Goal: Task Accomplishment & Management: Use online tool/utility

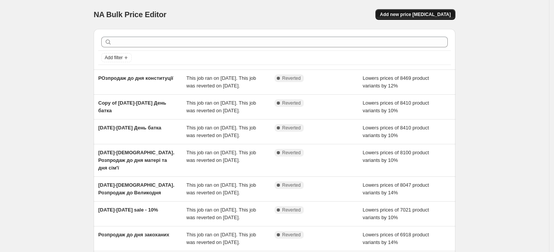
click at [428, 13] on span "Add new price [MEDICAL_DATA]" at bounding box center [415, 14] width 71 height 6
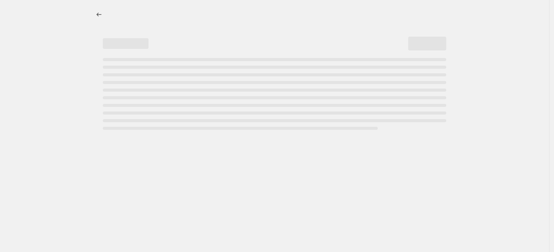
select select "percentage"
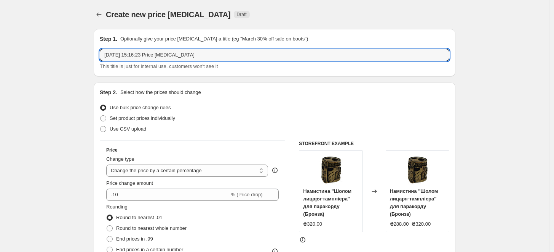
drag, startPoint x: 235, startPoint y: 53, endPoint x: 48, endPoint y: 53, distance: 187.1
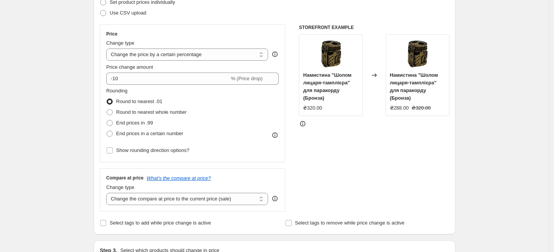
scroll to position [127, 0]
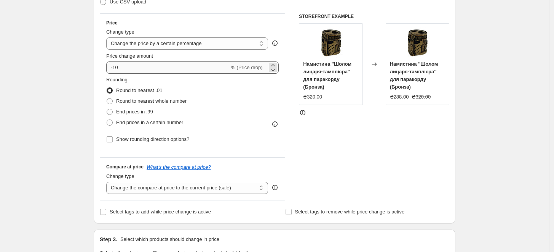
type input "Розпродаж до дня Нежалежності"
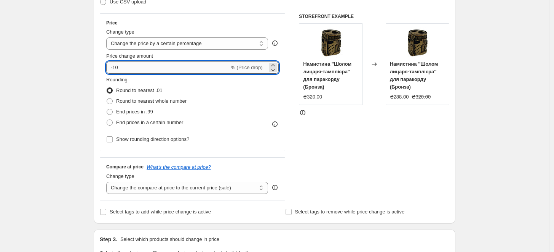
click at [177, 70] on input "-10" at bounding box center [167, 67] width 123 height 12
type input "-15"
click at [200, 20] on div "Price" at bounding box center [192, 23] width 173 height 6
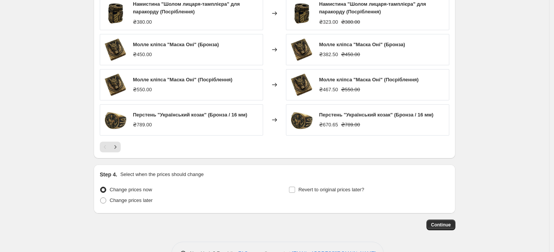
scroll to position [515, 0]
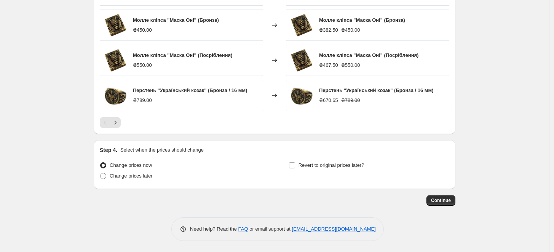
drag, startPoint x: 149, startPoint y: 176, endPoint x: 214, endPoint y: 175, distance: 65.2
click at [149, 176] on span "Change prices later" at bounding box center [131, 176] width 43 height 6
click at [101, 173] on input "Change prices later" at bounding box center [100, 173] width 0 height 0
radio input "true"
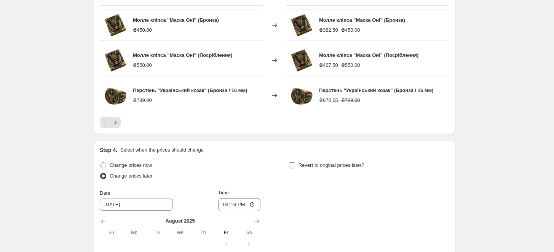
click at [325, 167] on span "Revert to original prices later?" at bounding box center [332, 165] width 66 height 6
click at [295, 167] on input "Revert to original prices later?" at bounding box center [292, 165] width 6 height 6
checkbox input "true"
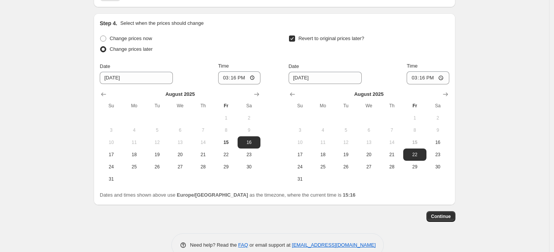
scroll to position [642, 0]
click at [235, 155] on span "22" at bounding box center [226, 154] width 17 height 6
type input "[DATE]"
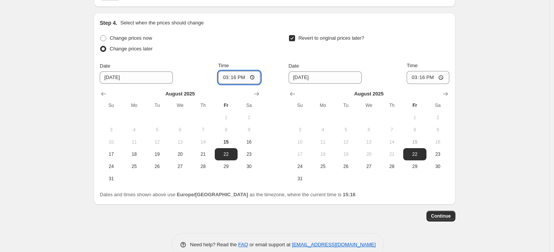
click at [239, 77] on input "15:16" at bounding box center [239, 77] width 43 height 13
type input "05:00"
click at [444, 91] on icon "Show next month, September 2025" at bounding box center [446, 94] width 8 height 8
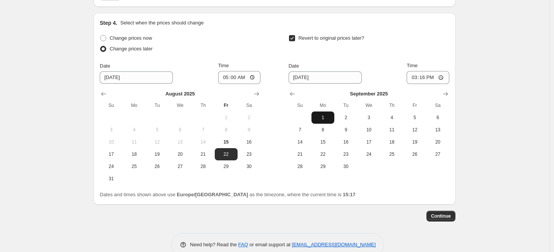
click at [325, 119] on span "1" at bounding box center [323, 117] width 17 height 6
type input "[DATE]"
click at [428, 78] on input "15:16" at bounding box center [428, 77] width 43 height 13
type input "01:00"
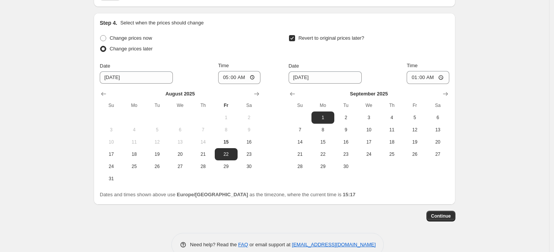
click at [407, 56] on div "Revert to original prices later? Date [DATE] Time 01:00 [DATE] Su Mo Tu We Th F…" at bounding box center [369, 102] width 161 height 139
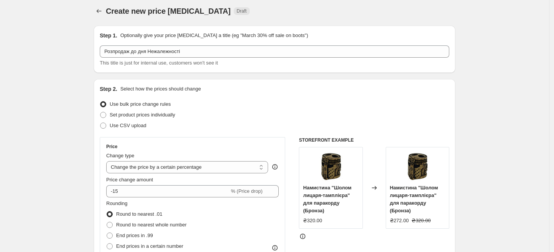
scroll to position [0, 0]
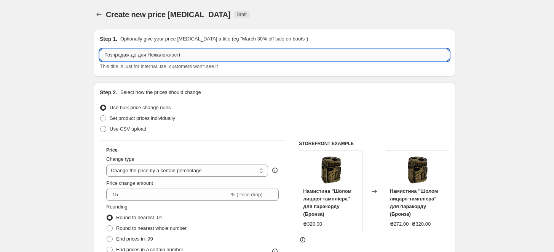
click at [244, 53] on input "Розпродаж до дня Нежалежності" at bounding box center [275, 55] width 350 height 12
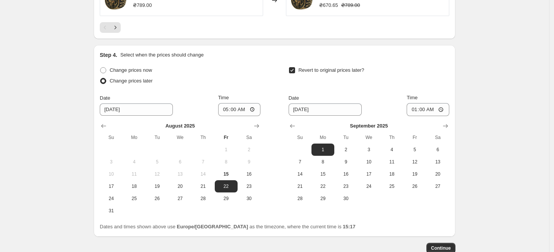
scroll to position [657, 0]
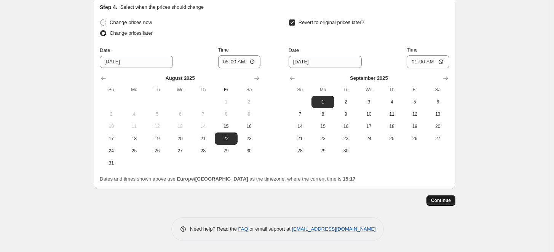
type input "Розпродаж до дня Нежалежності [DATE] - [DATE] -15%"
click at [448, 197] on span "Continue" at bounding box center [441, 200] width 20 height 6
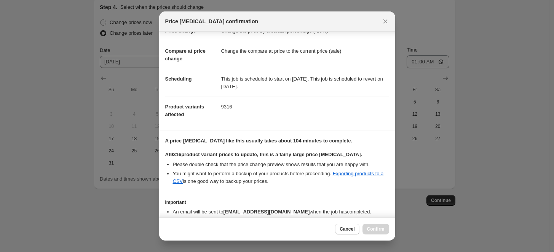
scroll to position [62, 0]
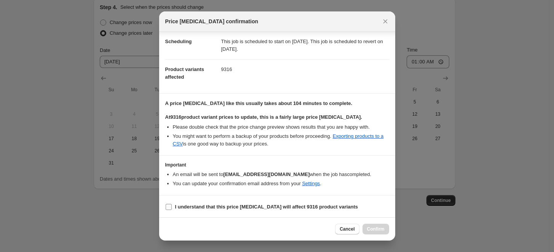
click at [191, 204] on b "I understand that this price [MEDICAL_DATA] will affect 9316 product variants" at bounding box center [266, 206] width 183 height 6
click at [172, 204] on input "I understand that this price [MEDICAL_DATA] will affect 9316 product variants" at bounding box center [169, 206] width 6 height 6
checkbox input "true"
click at [379, 228] on span "Confirm" at bounding box center [376, 229] width 18 height 6
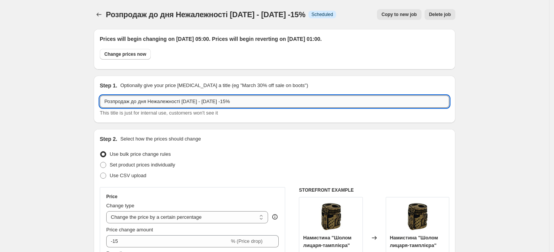
click at [156, 105] on input "Розпродаж до дня Нежалежності [DATE] - [DATE] -15%" at bounding box center [275, 101] width 350 height 12
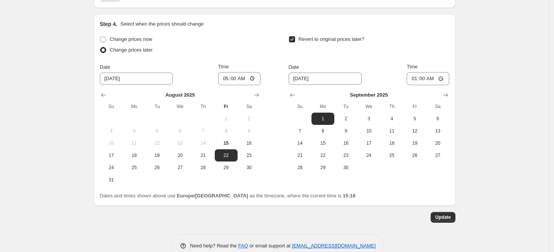
scroll to position [704, 0]
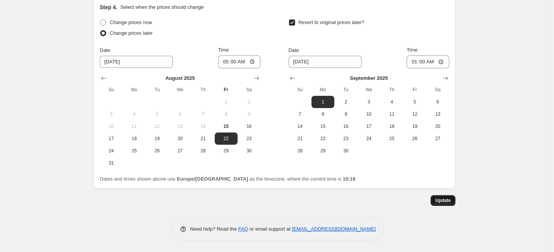
type input "Розпродаж до дня Незалежності [DATE] - [DATE] -15%"
click at [443, 200] on span "Update" at bounding box center [444, 200] width 16 height 6
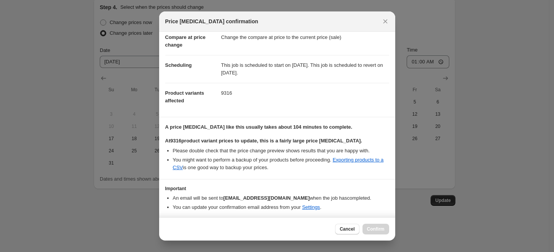
scroll to position [62, 0]
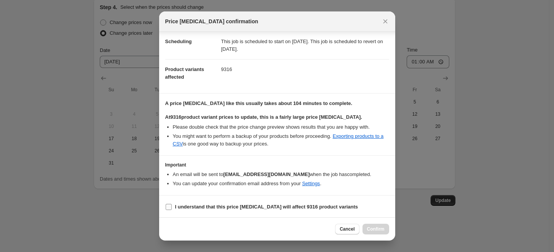
drag, startPoint x: 207, startPoint y: 203, endPoint x: 259, endPoint y: 207, distance: 52.7
click at [207, 203] on b "I understand that this price [MEDICAL_DATA] will affect 9316 product variants" at bounding box center [266, 206] width 183 height 6
click at [172, 203] on input "I understand that this price [MEDICAL_DATA] will affect 9316 product variants" at bounding box center [169, 206] width 6 height 6
checkbox input "true"
click at [379, 227] on span "Confirm" at bounding box center [376, 229] width 18 height 6
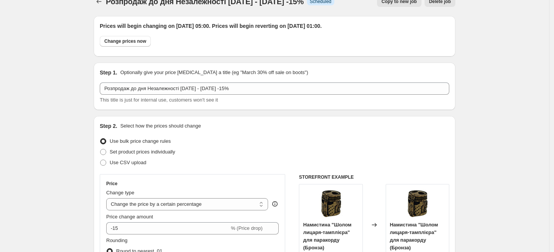
scroll to position [0, 0]
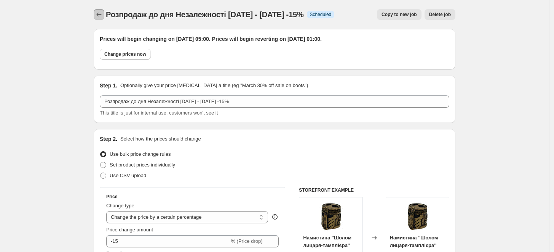
click at [103, 14] on icon "Price change jobs" at bounding box center [99, 15] width 8 height 8
